Goal: Browse casually

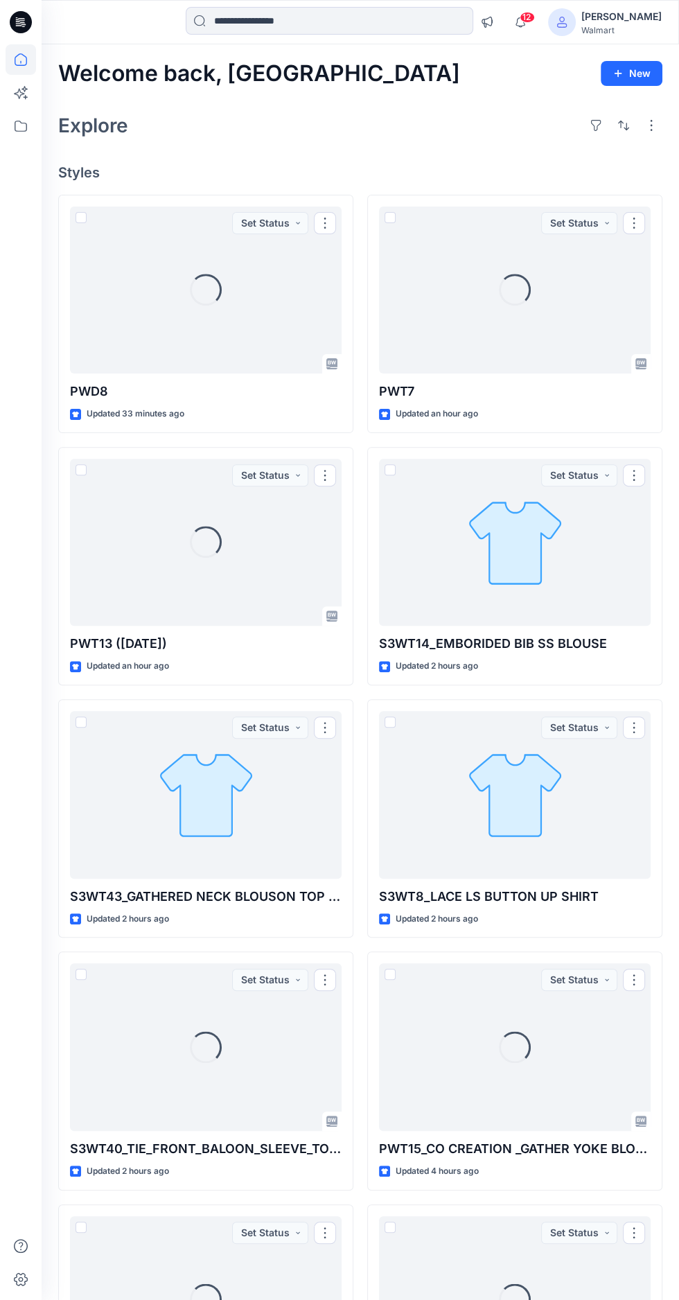
click at [535, 20] on span "12" at bounding box center [527, 17] width 15 height 11
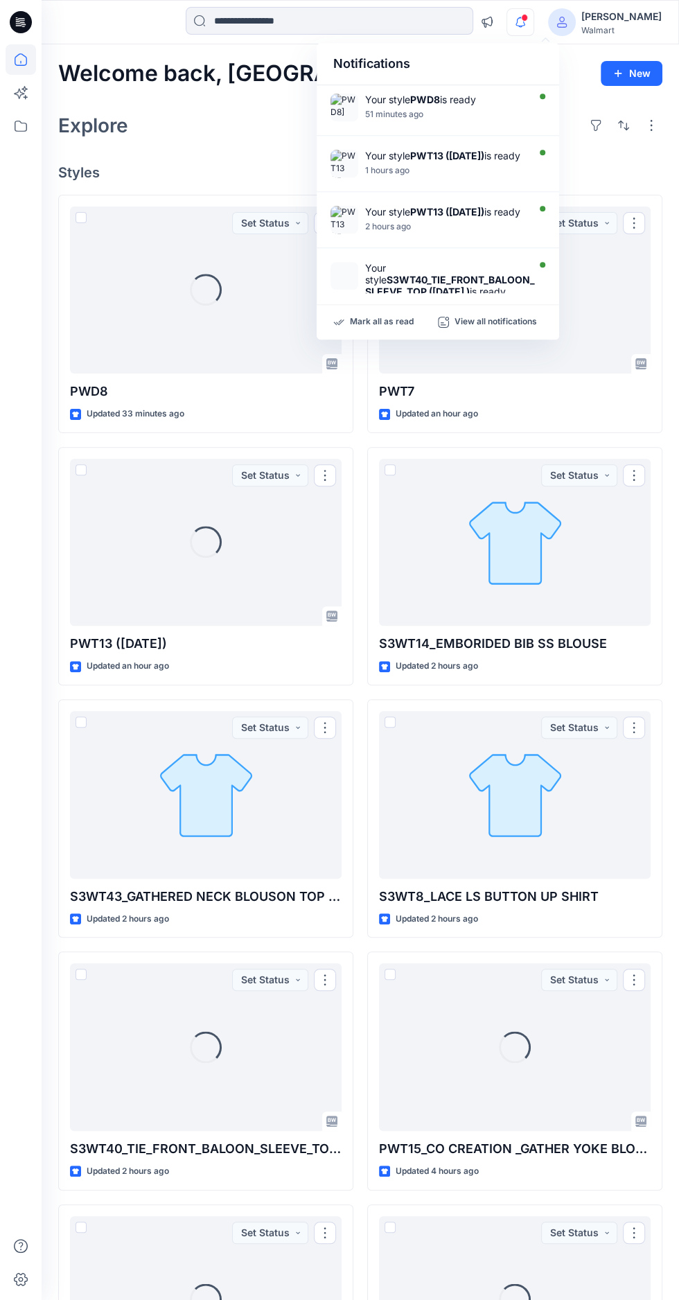
click at [630, 196] on div "Loading... PWT7 Updated an hour ago Set Status" at bounding box center [514, 314] width 295 height 238
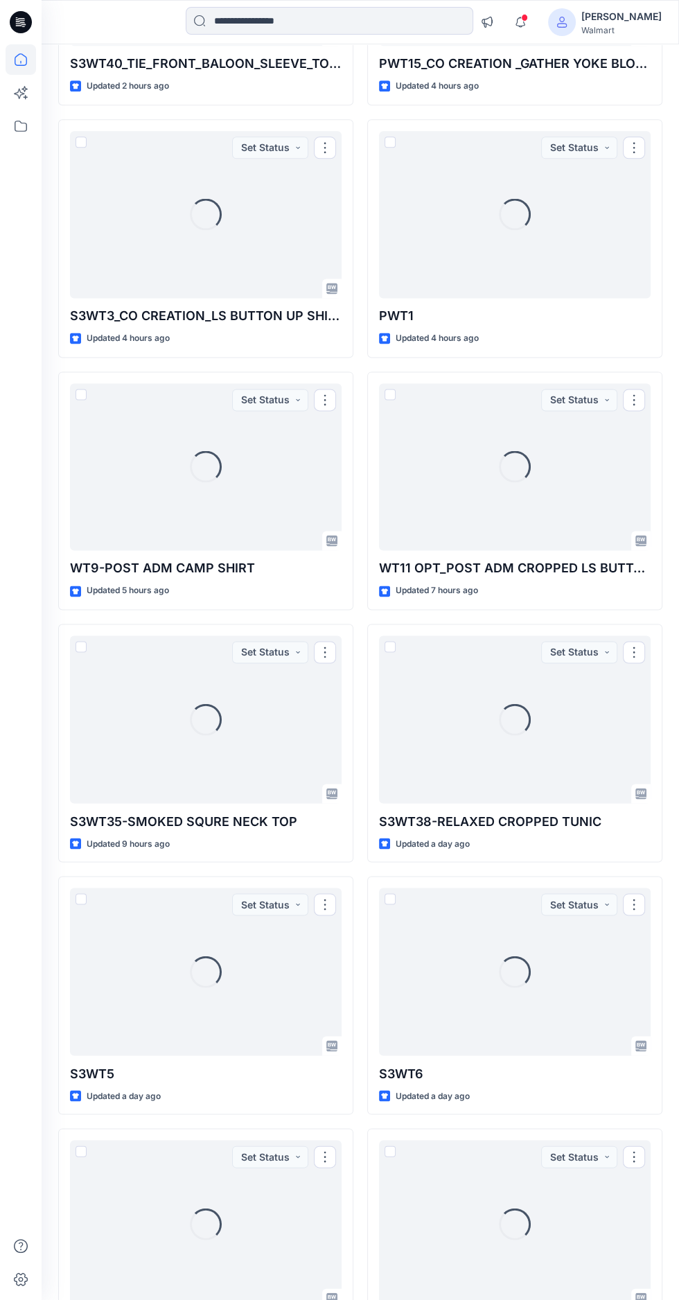
scroll to position [1091, 0]
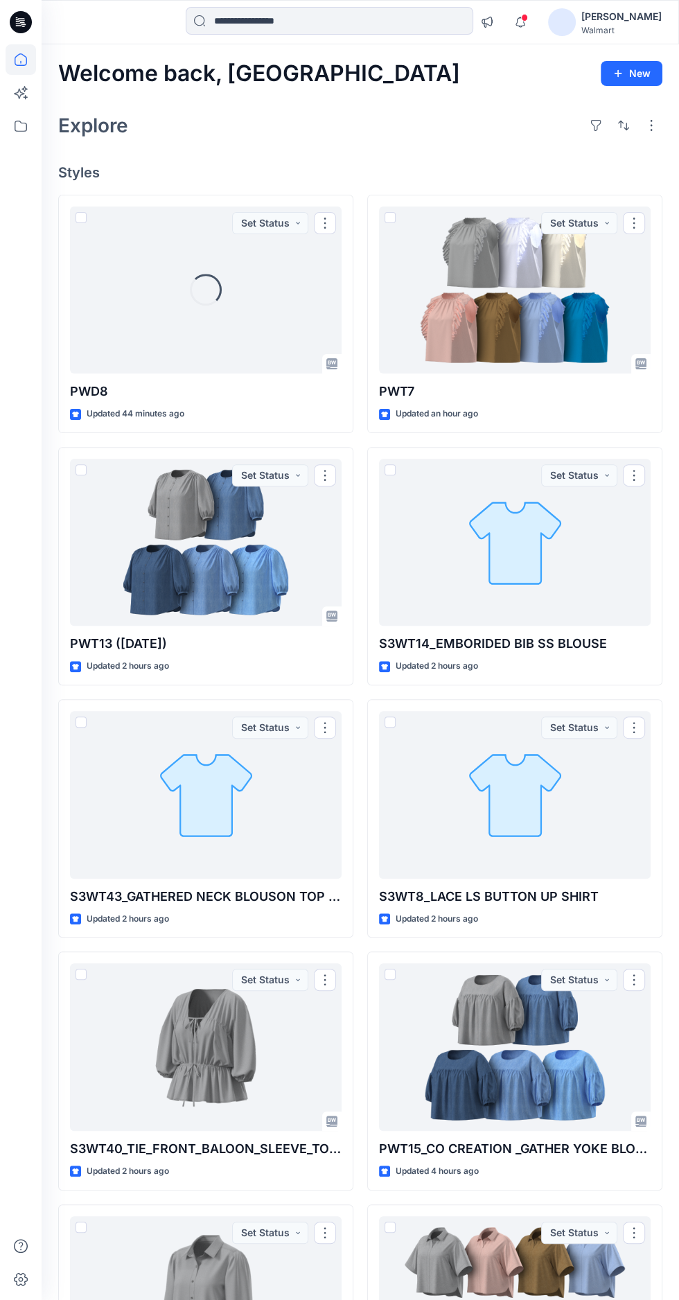
click at [209, 325] on div "Loading..." at bounding box center [206, 291] width 272 height 168
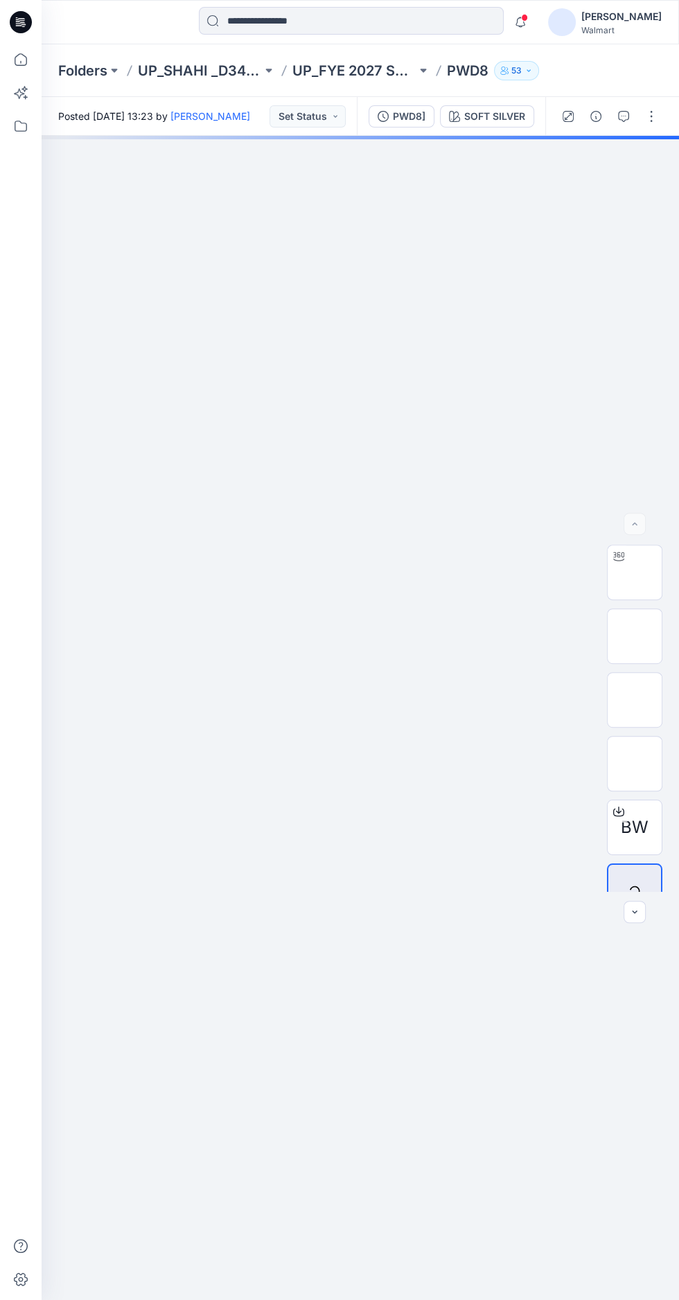
click at [635, 573] on img at bounding box center [635, 573] width 0 height 0
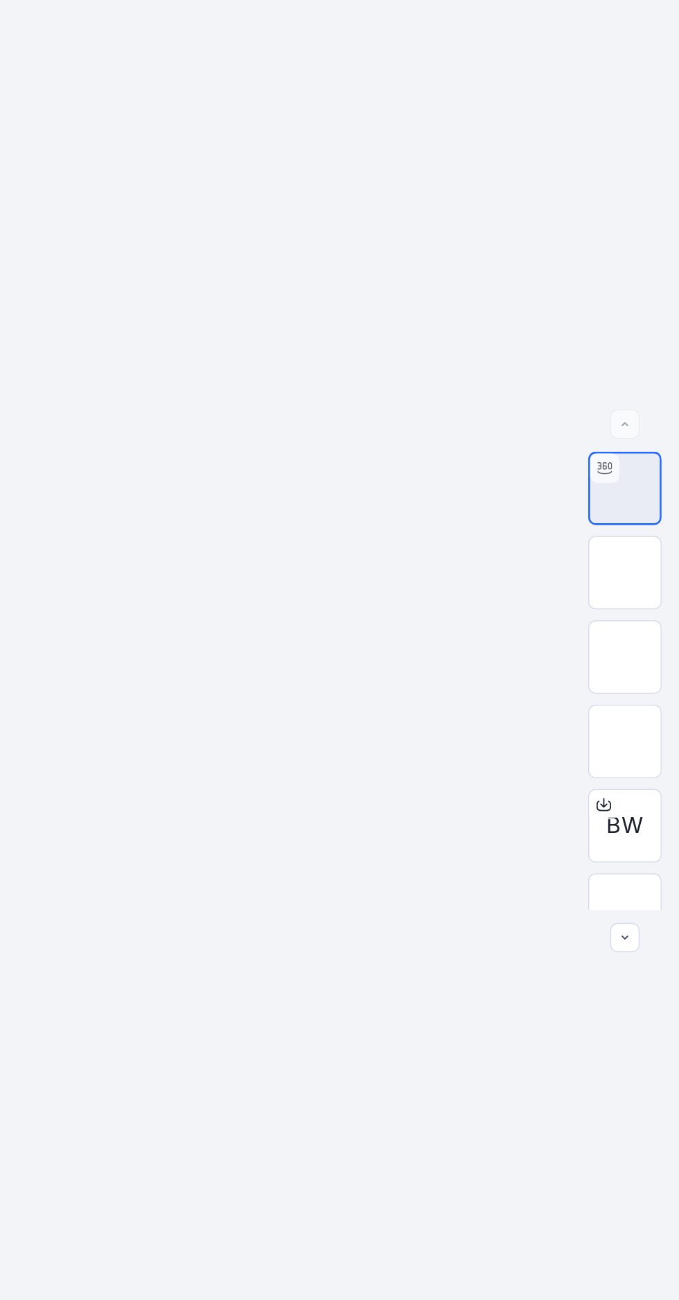
click at [635, 700] on img at bounding box center [635, 700] width 0 height 0
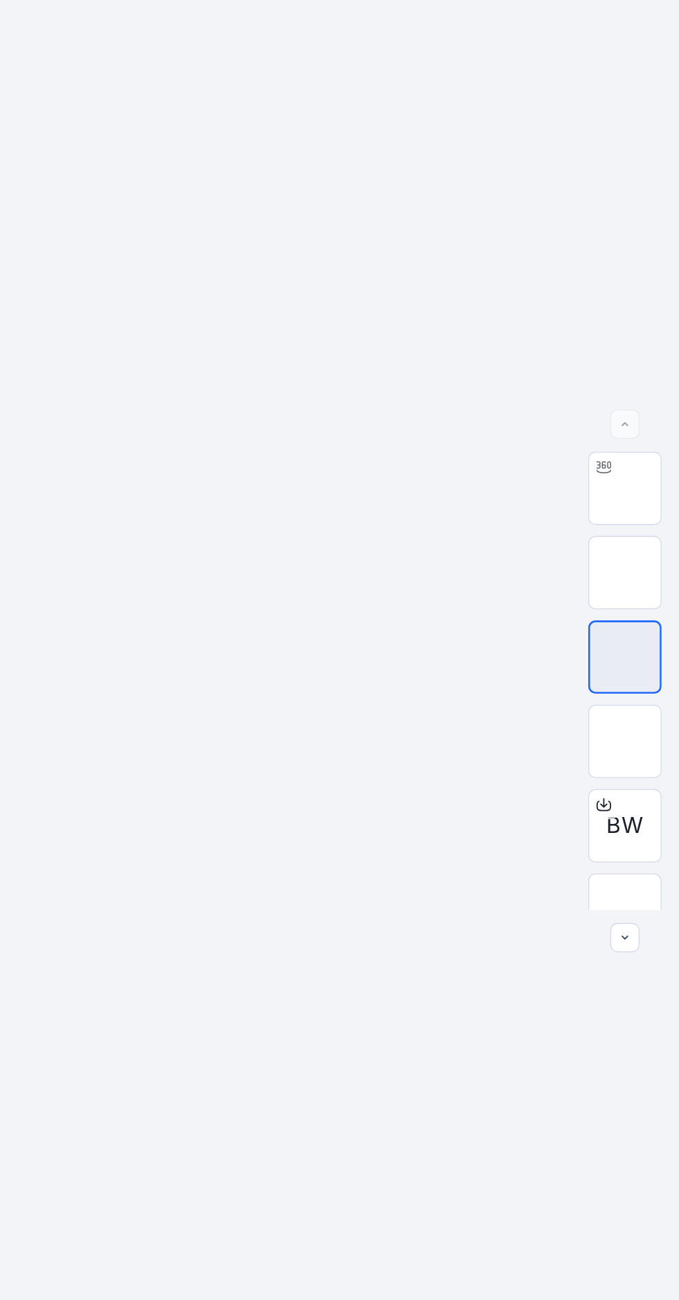
click at [635, 764] on img at bounding box center [635, 764] width 0 height 0
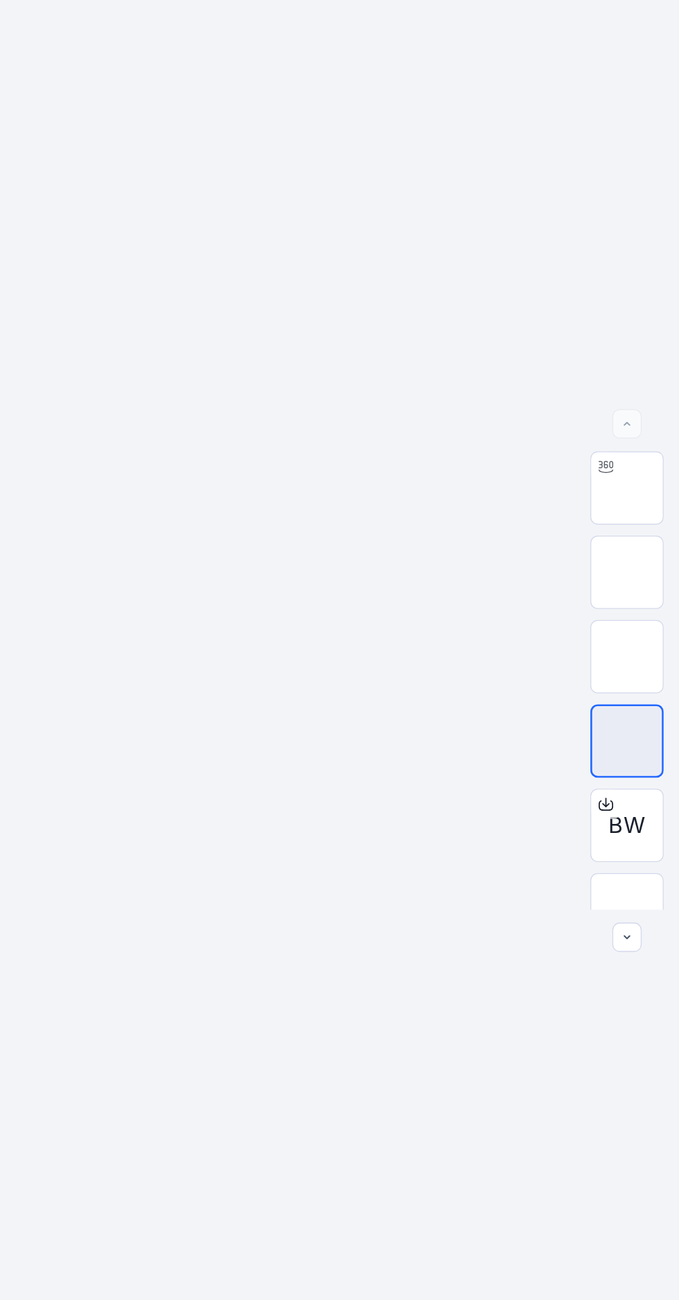
click at [327, 445] on img at bounding box center [361, 445] width 312 height 0
click at [326, 445] on img at bounding box center [361, 445] width 312 height 0
click at [635, 573] on img at bounding box center [635, 573] width 0 height 0
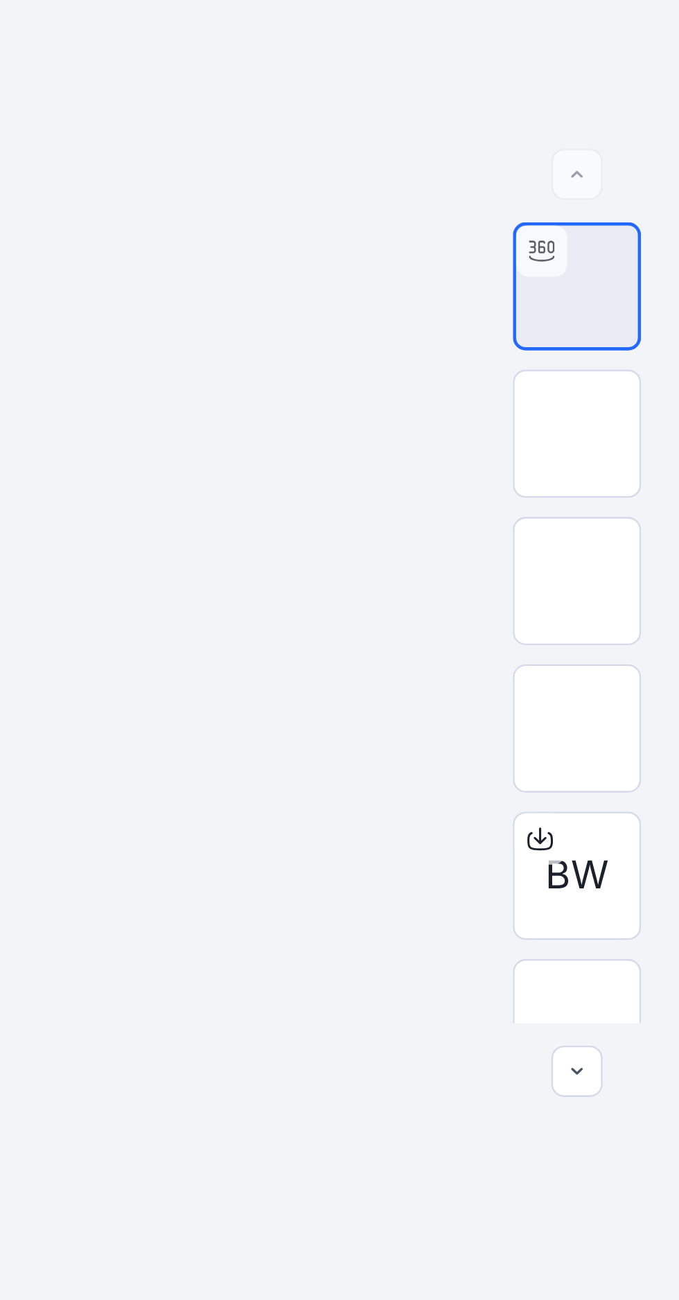
click at [635, 700] on img at bounding box center [635, 700] width 0 height 0
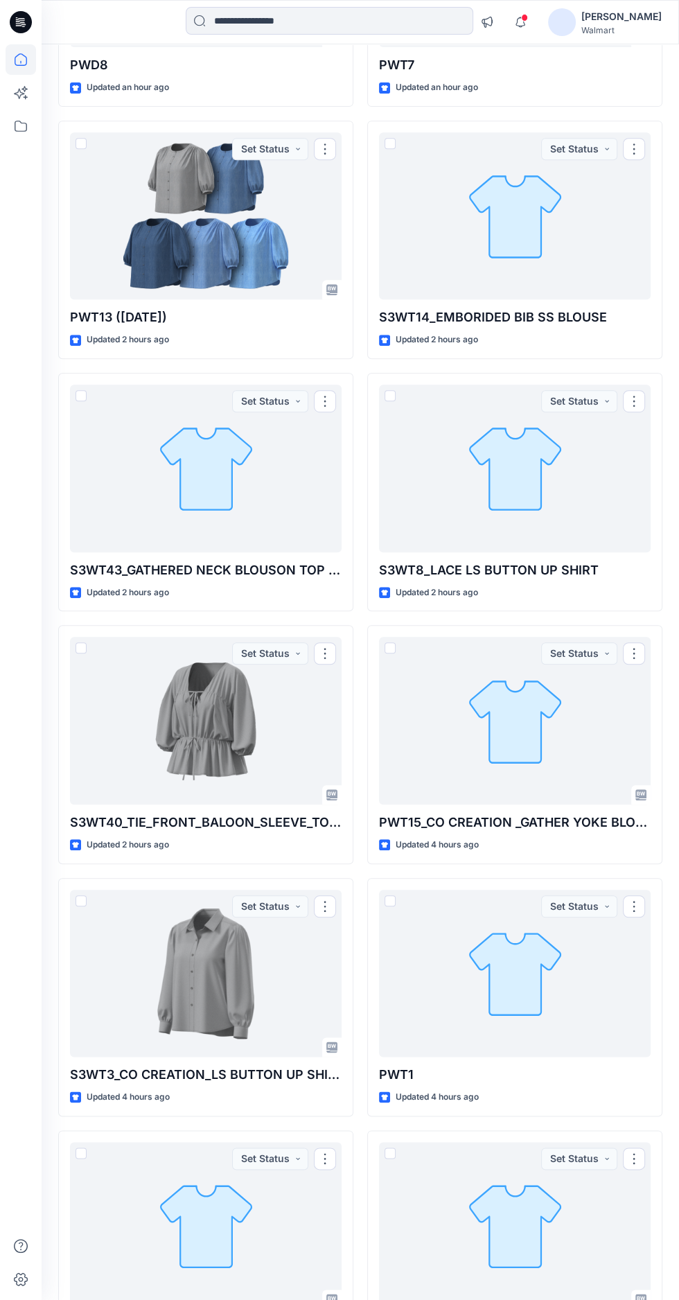
scroll to position [328, 0]
click at [302, 1038] on div at bounding box center [206, 973] width 272 height 168
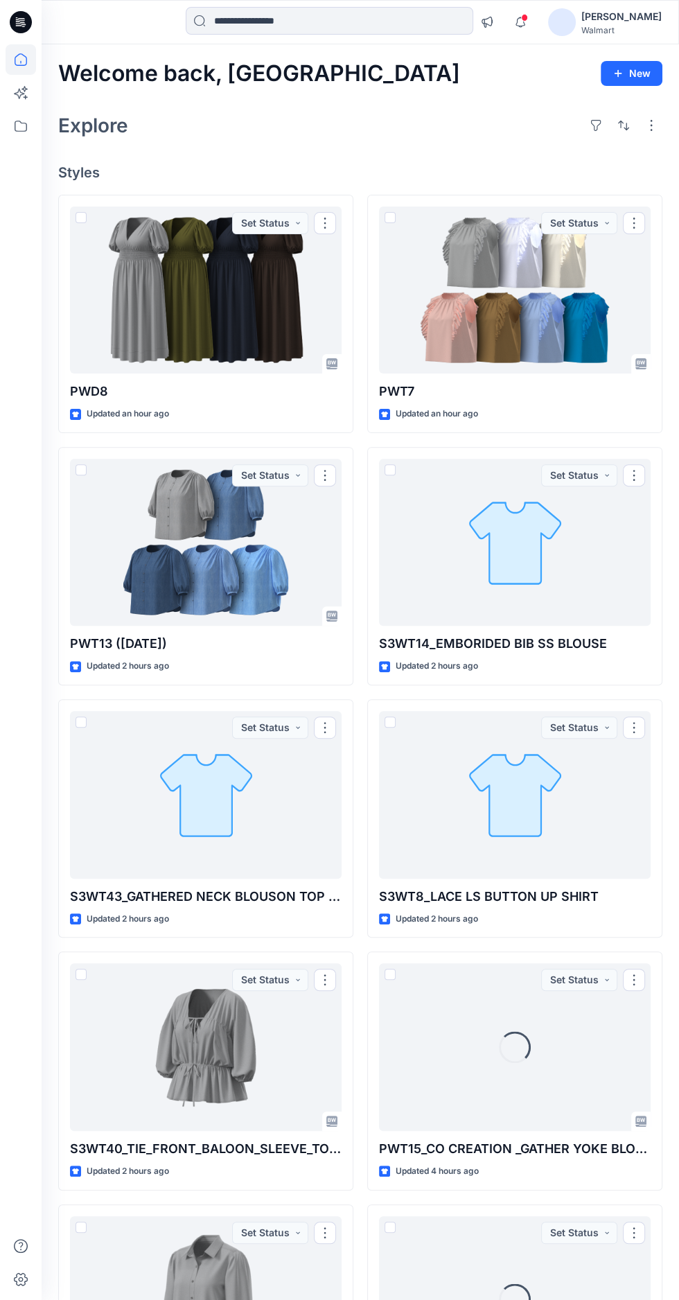
click at [487, 291] on div at bounding box center [515, 291] width 272 height 168
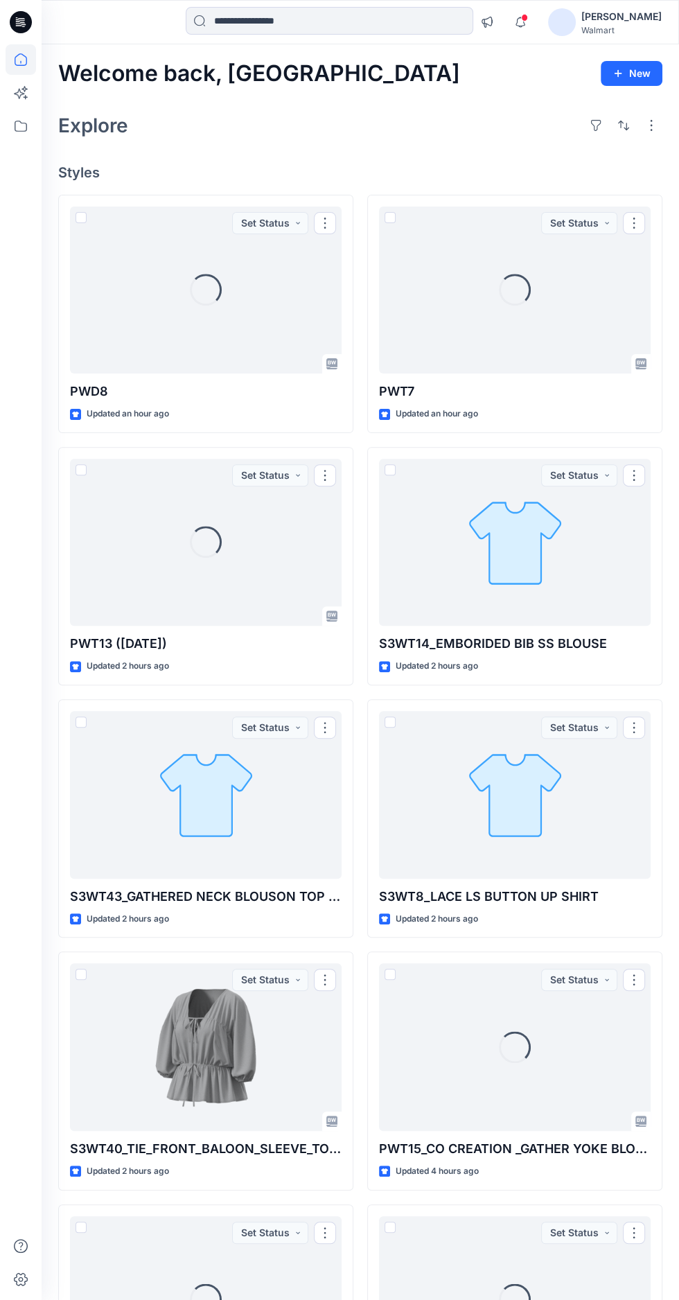
scroll to position [7, 0]
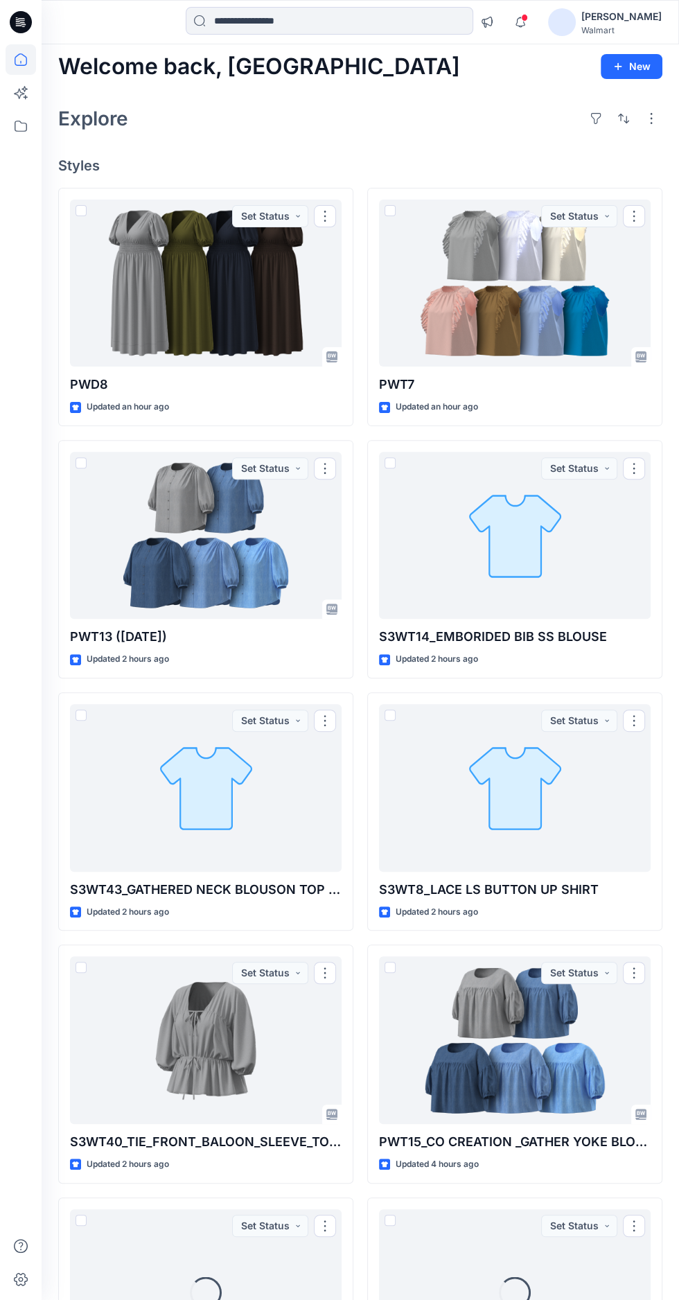
click at [487, 306] on div at bounding box center [515, 284] width 272 height 168
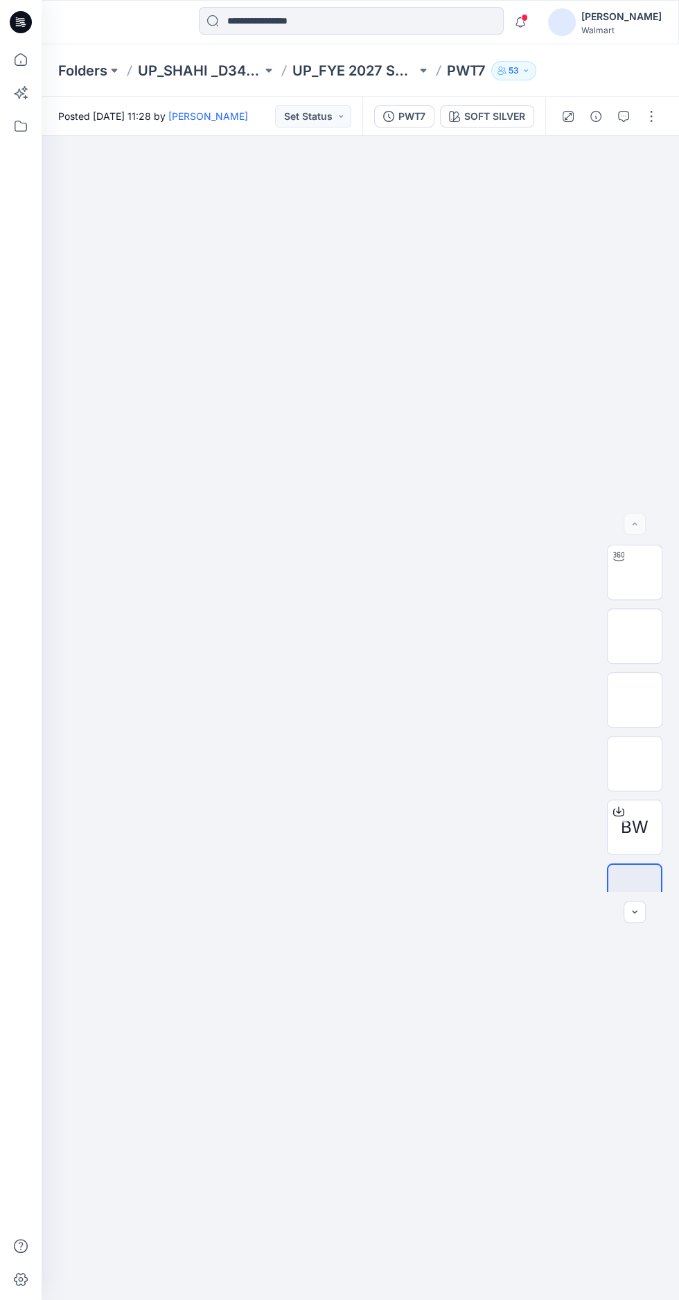
click at [635, 573] on img at bounding box center [635, 573] width 0 height 0
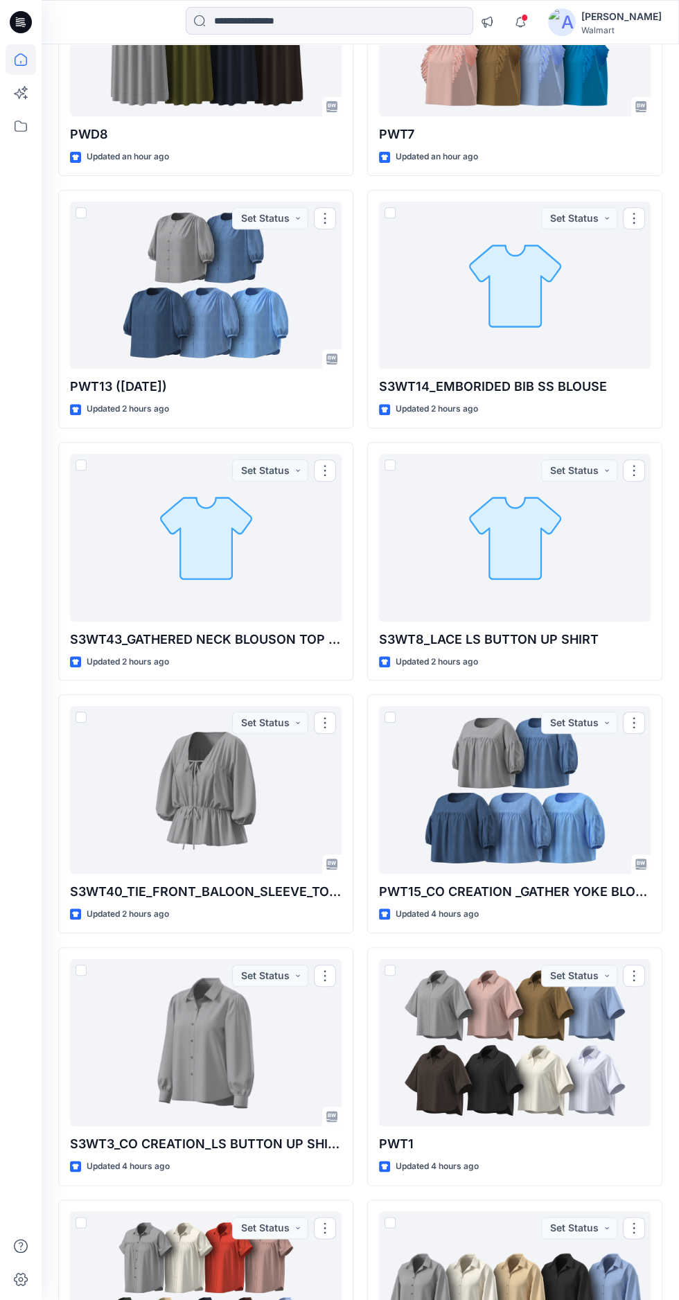
scroll to position [260, 0]
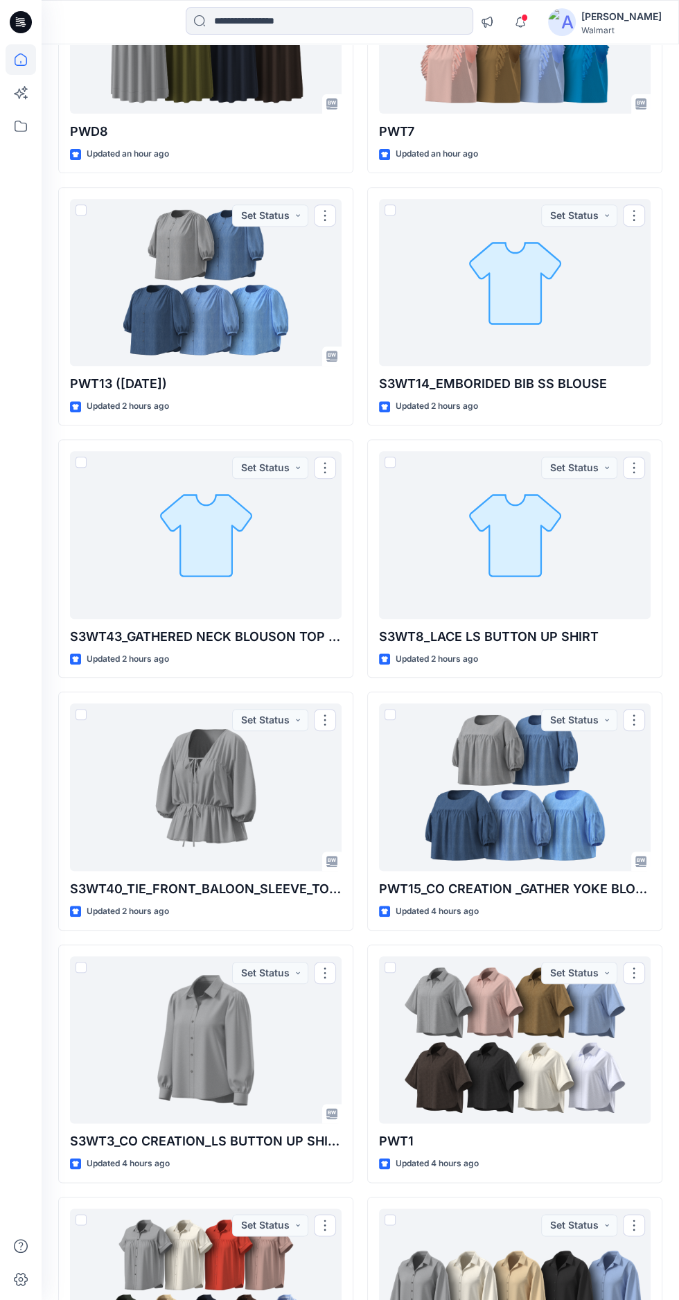
click at [514, 810] on div at bounding box center [515, 788] width 272 height 168
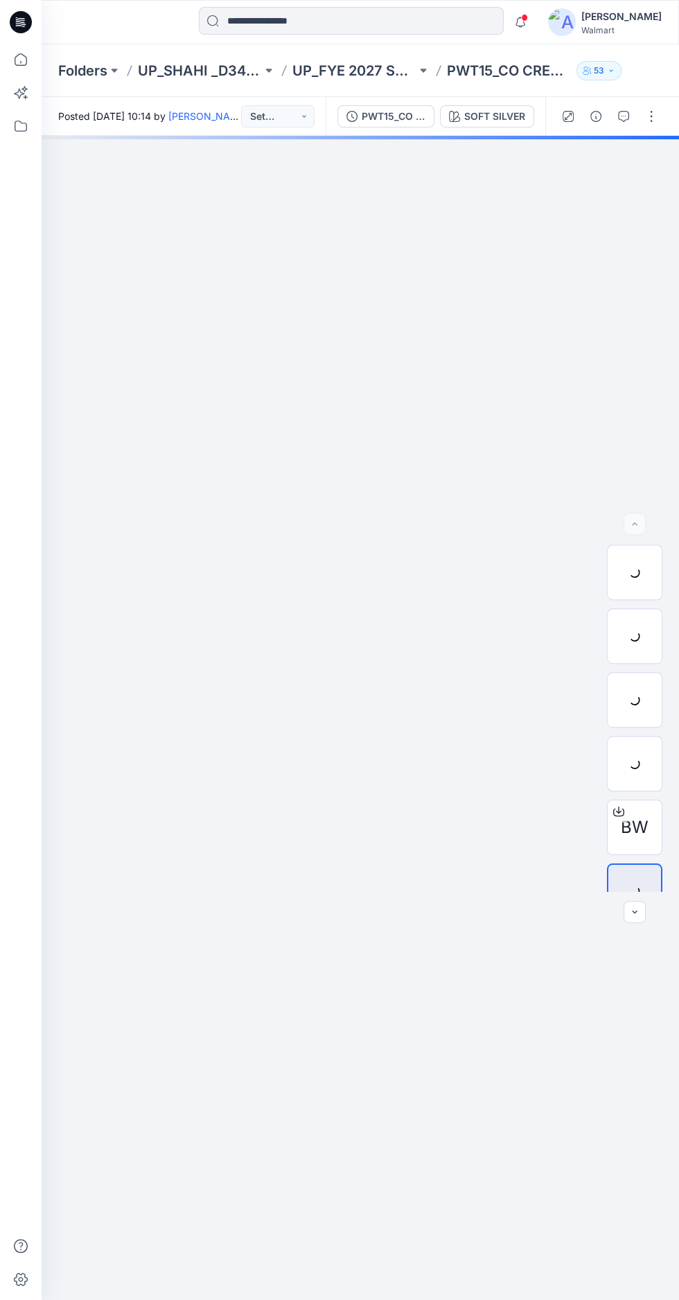
click at [632, 545] on div at bounding box center [634, 572] width 55 height 55
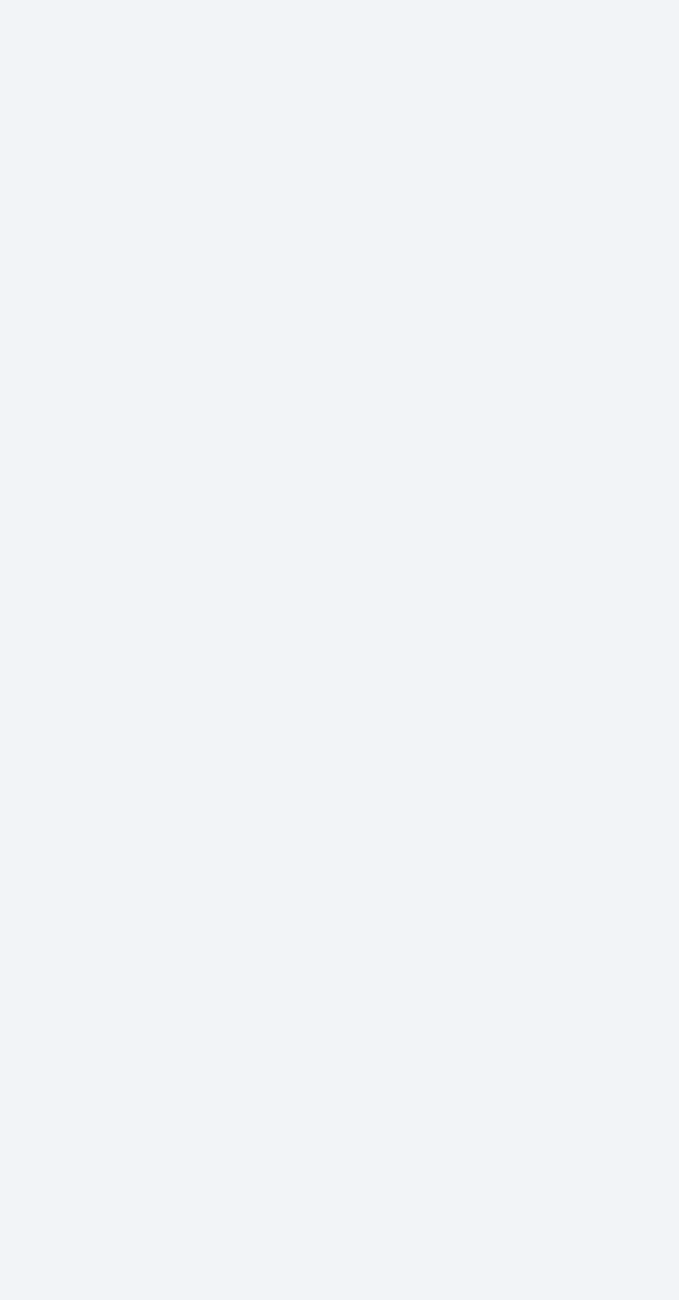
scroll to position [0, 0]
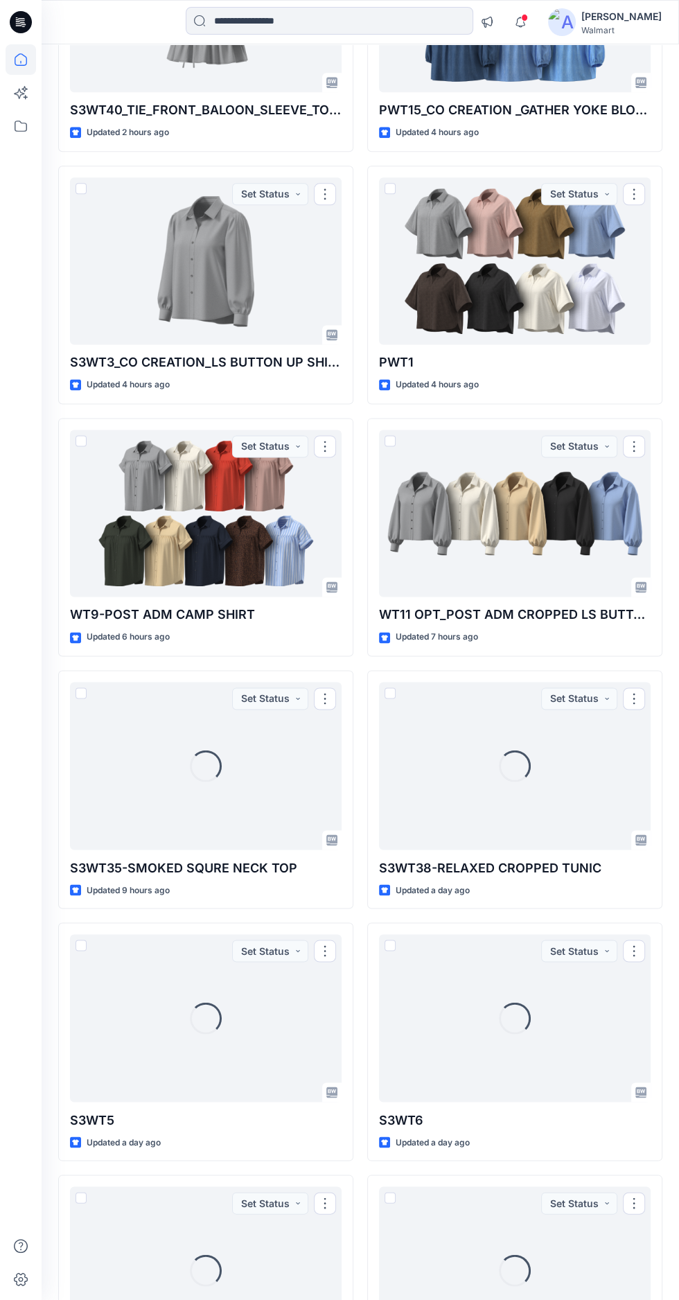
scroll to position [1060, 0]
